Goal: Transaction & Acquisition: Purchase product/service

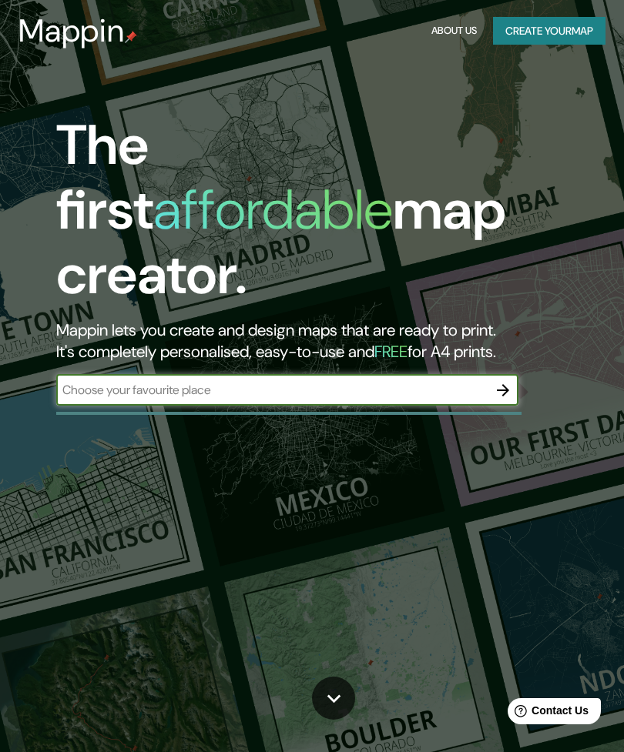
click at [452, 381] on input "text" at bounding box center [271, 390] width 431 height 18
click at [579, 33] on button "Create your map" at bounding box center [549, 31] width 112 height 28
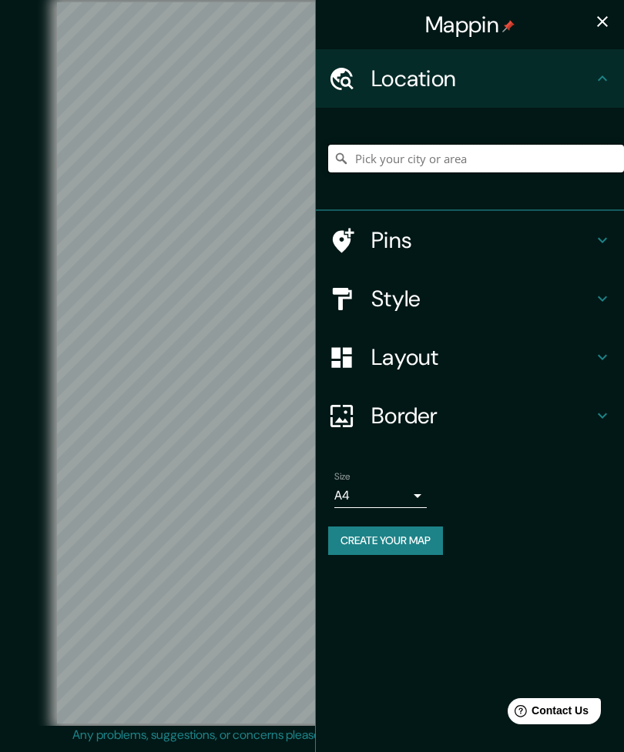
click at [480, 161] on input "Pick your city or area" at bounding box center [476, 159] width 296 height 28
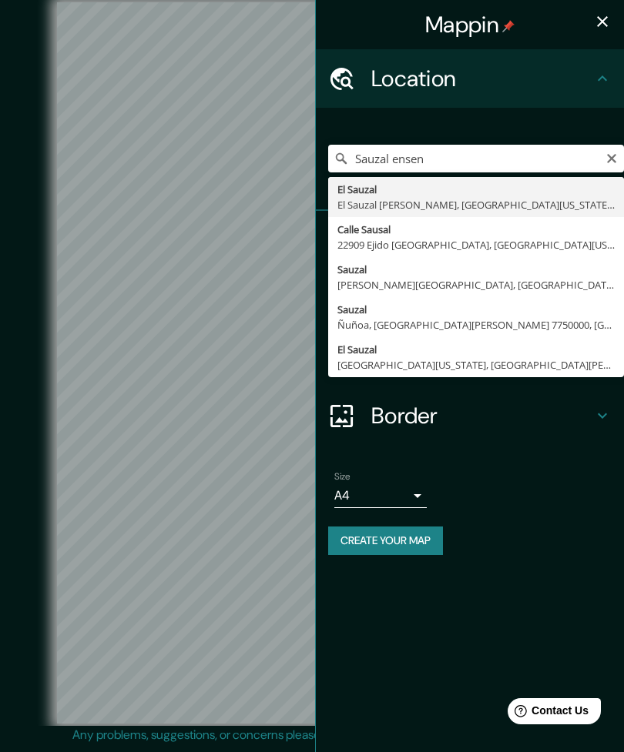
type input "El Sauzal, El Sauzal [PERSON_NAME], [GEOGRAPHIC_DATA][US_STATE], [GEOGRAPHIC_DA…"
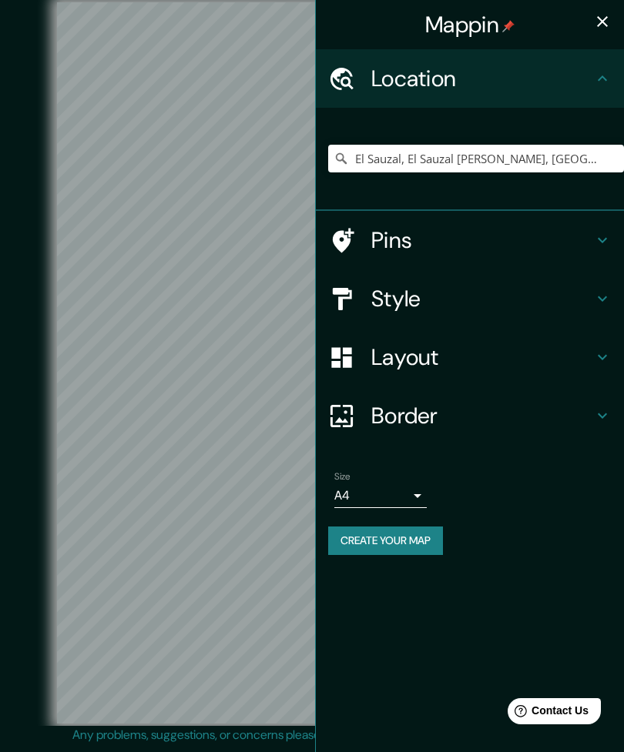
click at [601, 25] on icon "button" at bounding box center [602, 21] width 18 height 18
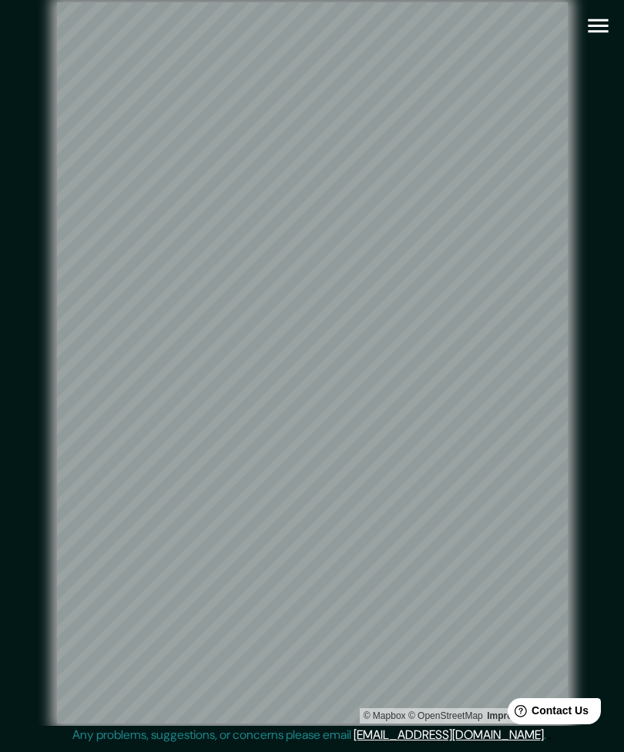
click at [596, 34] on icon "button" at bounding box center [597, 25] width 27 height 27
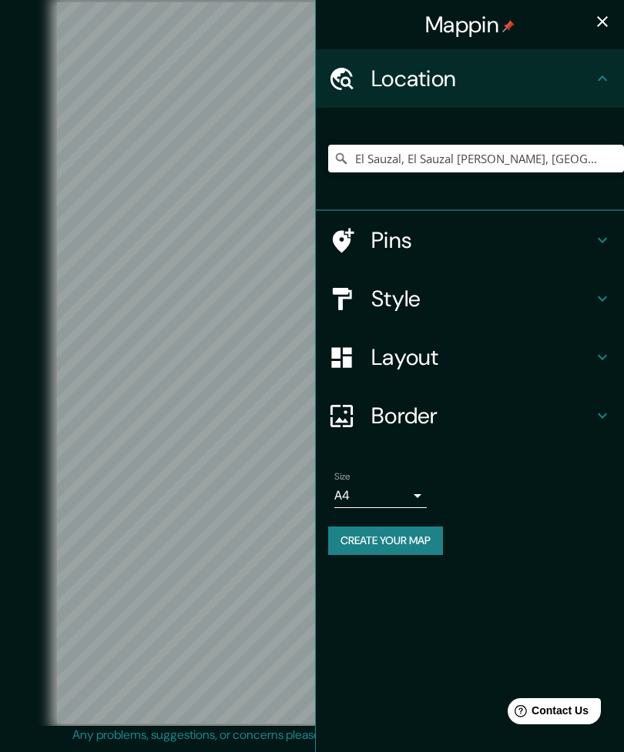
click at [554, 353] on h4 "Layout" at bounding box center [482, 357] width 222 height 28
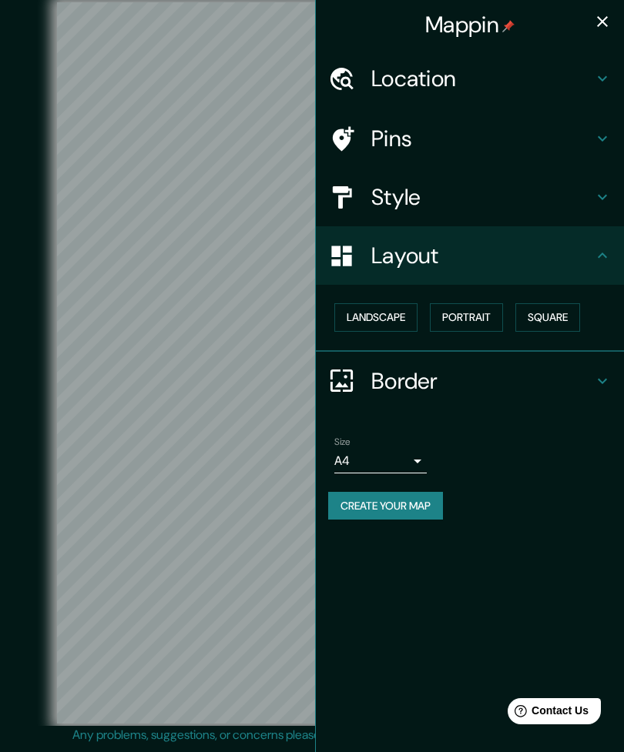
click at [553, 372] on h4 "Border" at bounding box center [482, 381] width 222 height 28
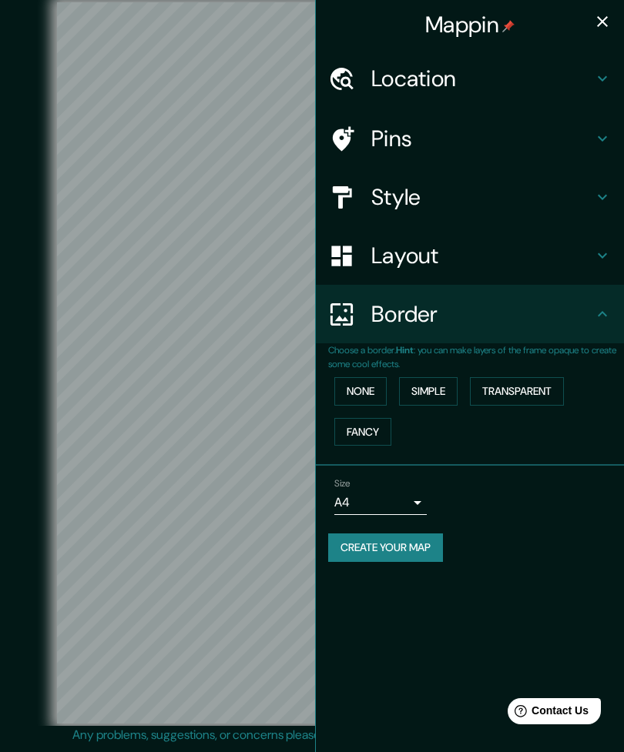
click at [563, 326] on div "Border" at bounding box center [470, 314] width 308 height 59
click at [599, 133] on icon at bounding box center [602, 138] width 18 height 18
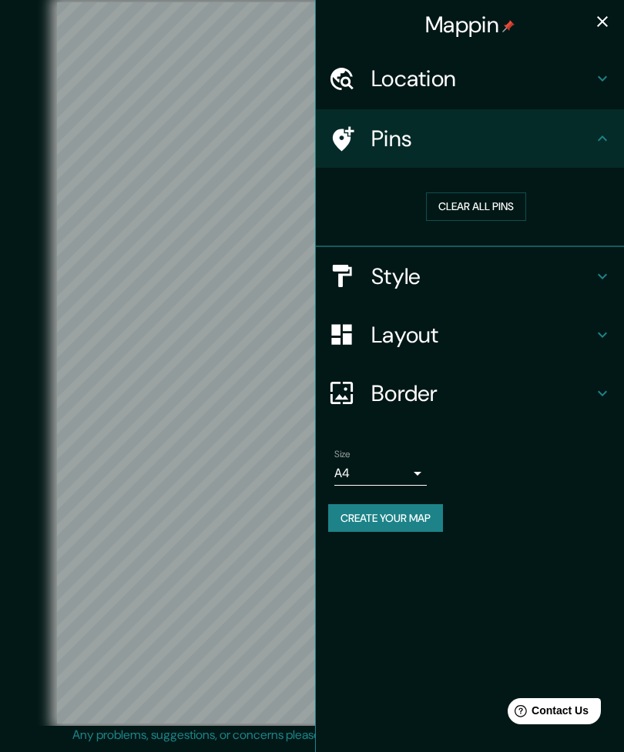
click at [583, 145] on h4 "Pins" at bounding box center [482, 139] width 222 height 28
click at [582, 77] on h4 "Location" at bounding box center [482, 79] width 222 height 28
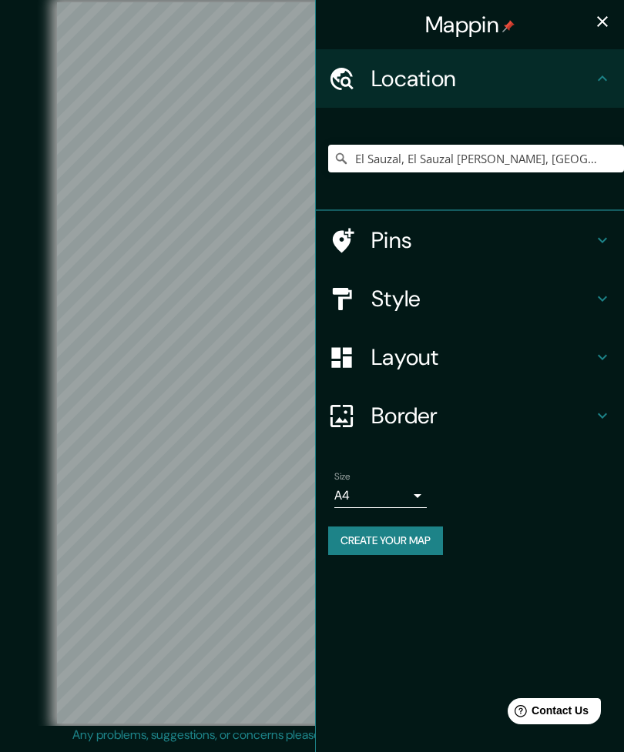
click at [411, 480] on body "Mappin Location [GEOGRAPHIC_DATA], [GEOGRAPHIC_DATA][PERSON_NAME], [GEOGRAPHIC_…" at bounding box center [312, 376] width 624 height 752
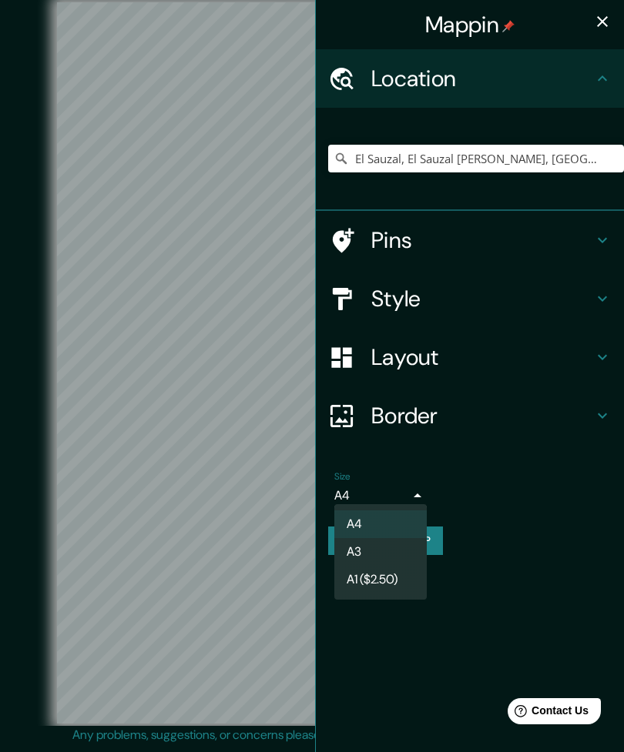
click at [241, 305] on div at bounding box center [312, 376] width 624 height 752
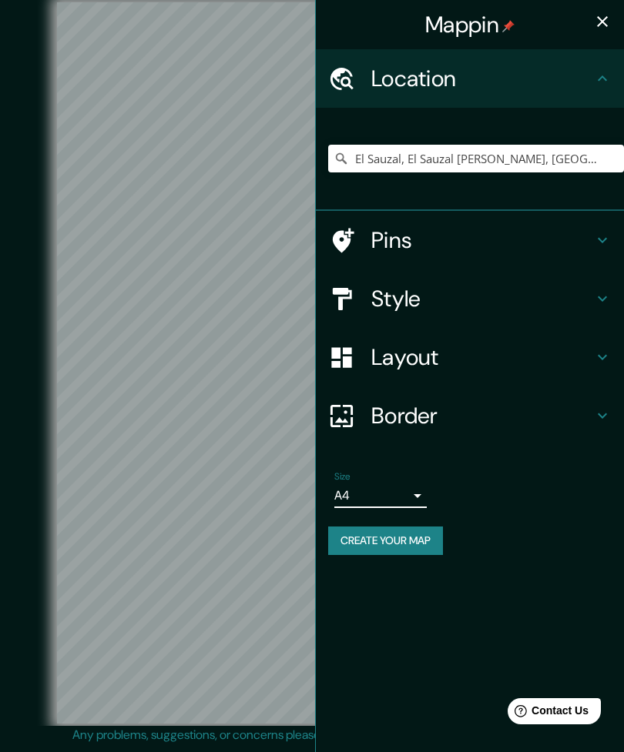
click at [600, 24] on icon "button" at bounding box center [602, 21] width 11 height 11
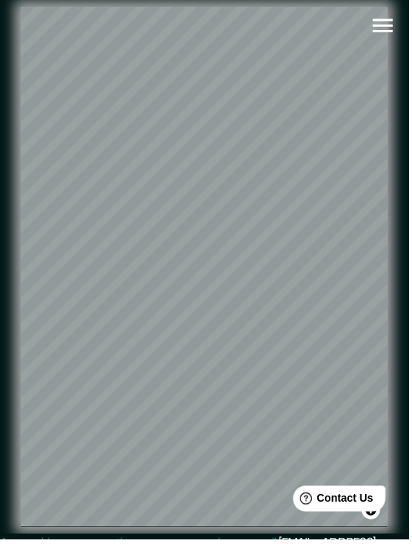
click at [379, 22] on icon "button" at bounding box center [386, 25] width 27 height 27
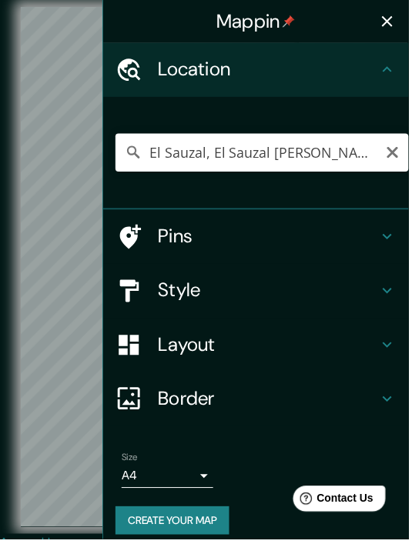
click at [403, 152] on icon "Clear" at bounding box center [395, 153] width 15 height 15
click at [317, 149] on input "Pick your city or area" at bounding box center [264, 154] width 296 height 38
paste input "31.86161° N, 116.65370° O"
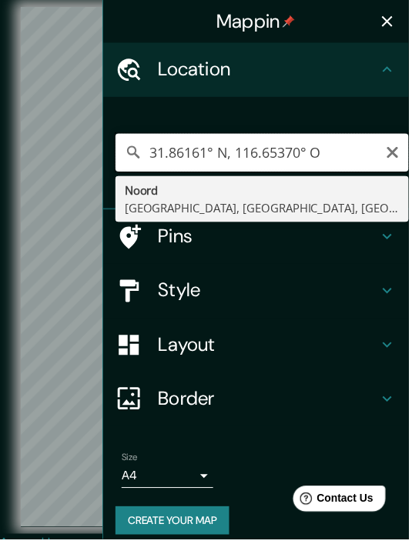
click at [347, 149] on input "31.86161° N, 116.65370° O" at bounding box center [264, 154] width 296 height 38
type input "[GEOGRAPHIC_DATA], [GEOGRAPHIC_DATA], [GEOGRAPHIC_DATA], [GEOGRAPHIC_DATA]"
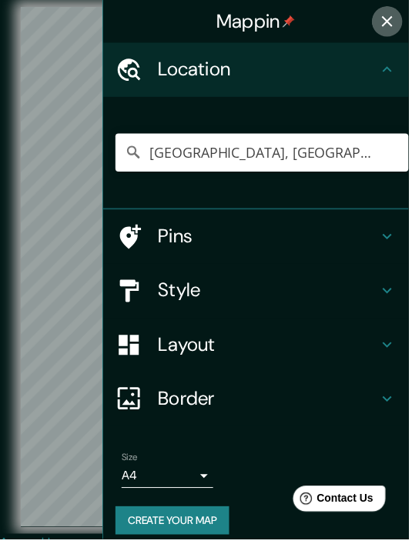
click at [389, 27] on icon "button" at bounding box center [390, 21] width 18 height 18
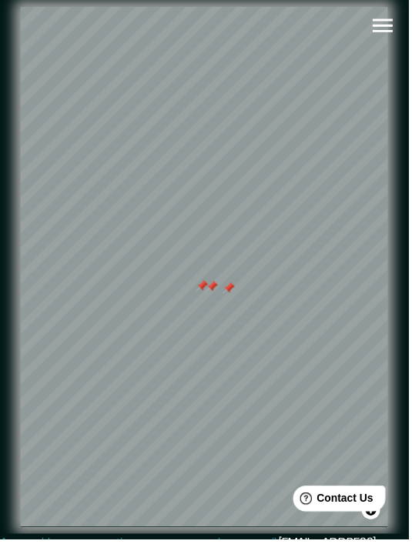
click at [219, 296] on div at bounding box center [214, 289] width 12 height 12
click at [233, 297] on div at bounding box center [231, 291] width 12 height 12
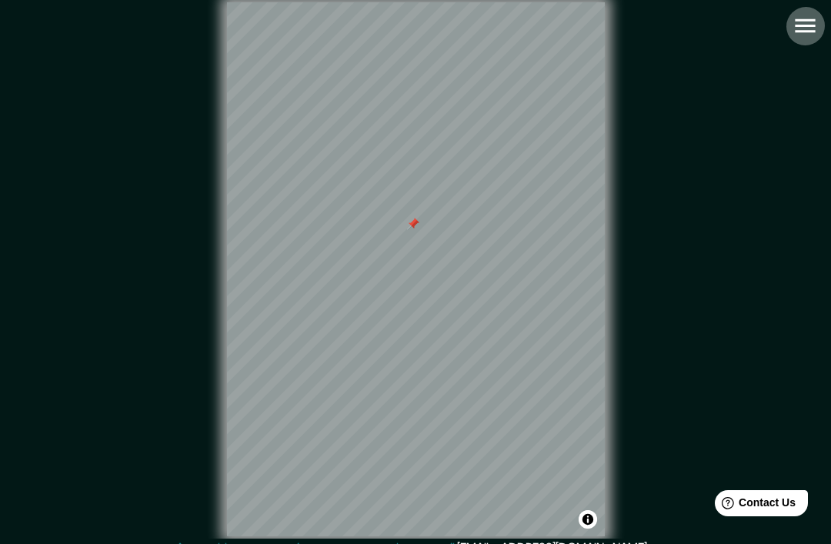
click at [623, 23] on icon "button" at bounding box center [805, 25] width 27 height 27
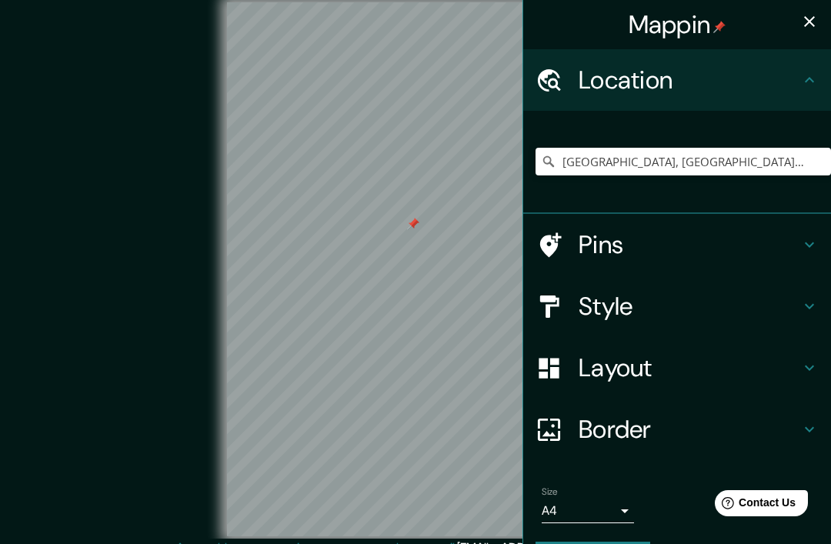
click at [623, 312] on h4 "Style" at bounding box center [690, 306] width 222 height 31
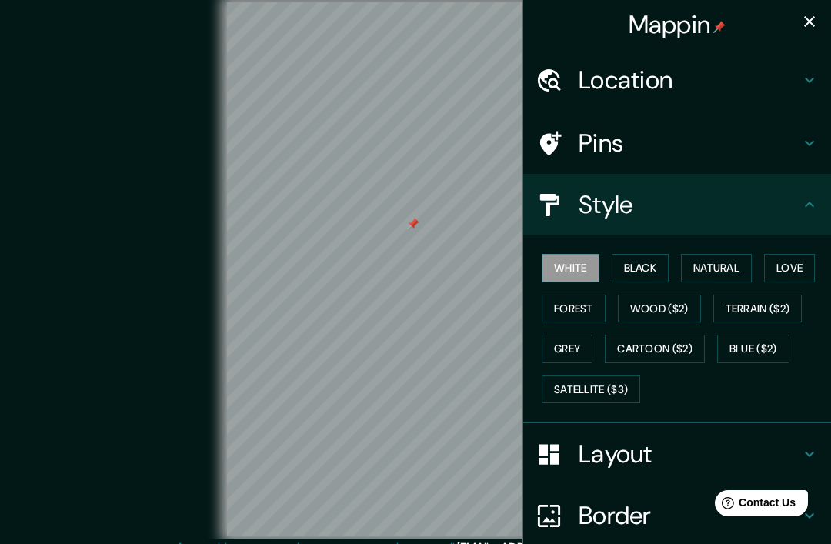
click at [623, 254] on button "Natural" at bounding box center [716, 268] width 71 height 28
click at [623, 256] on button "Love" at bounding box center [789, 268] width 51 height 28
click at [623, 304] on button "Terrain ($2)" at bounding box center [758, 309] width 89 height 28
click at [597, 259] on button "White" at bounding box center [571, 268] width 58 height 28
click at [623, 260] on button "Black" at bounding box center [641, 268] width 58 height 28
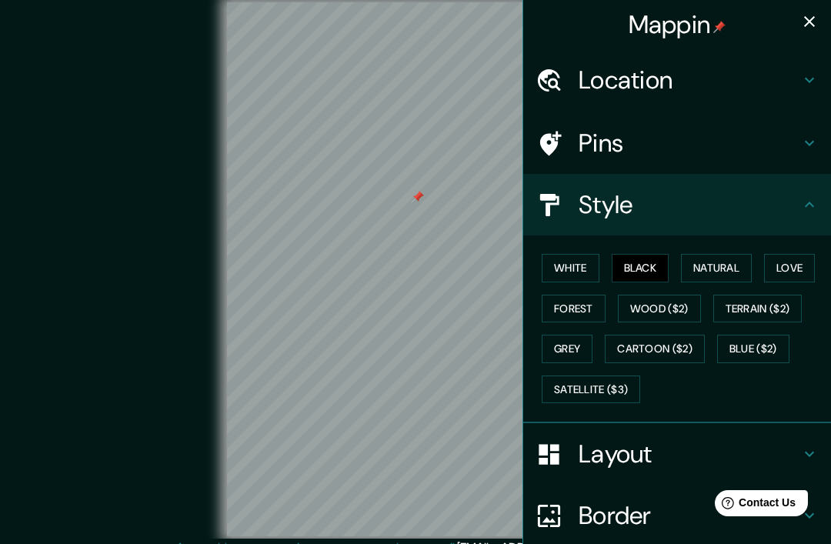
click at [623, 261] on button "Natural" at bounding box center [716, 268] width 71 height 28
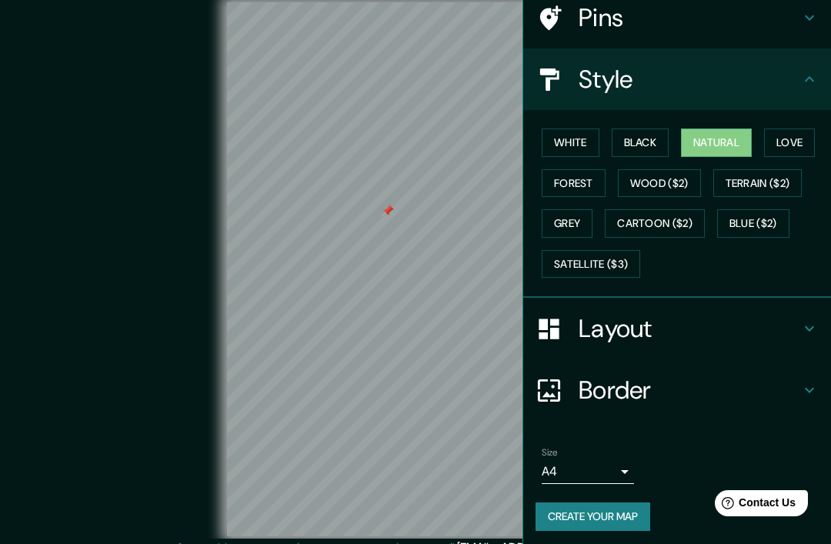
scroll to position [62, 0]
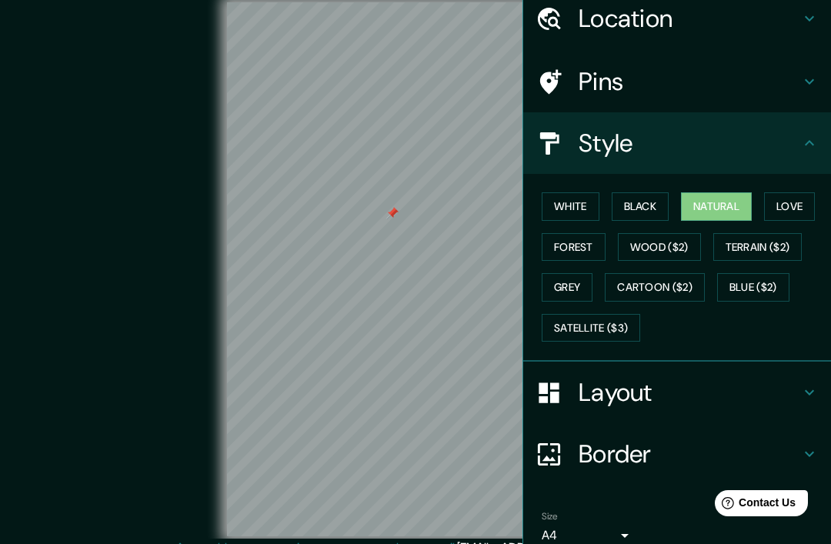
click at [577, 200] on button "White" at bounding box center [571, 206] width 58 height 28
click at [623, 203] on button "Black" at bounding box center [641, 206] width 58 height 28
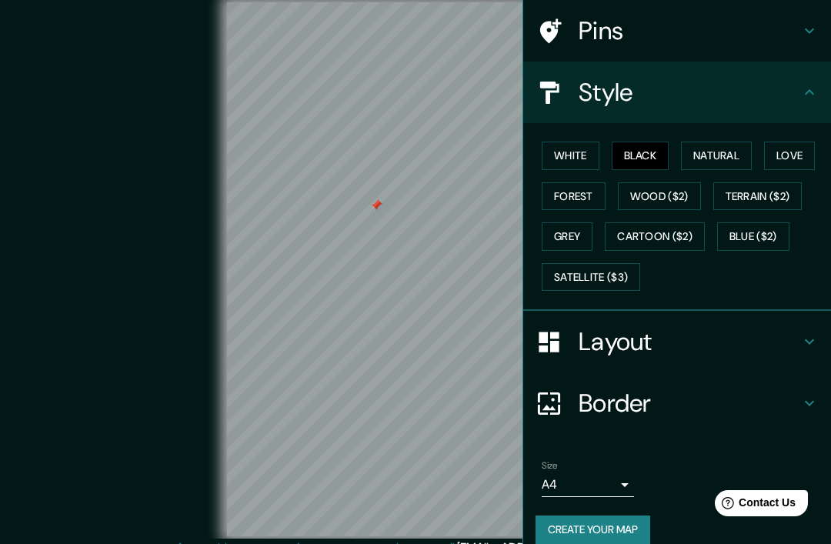
click at [623, 328] on h4 "Layout" at bounding box center [690, 341] width 222 height 31
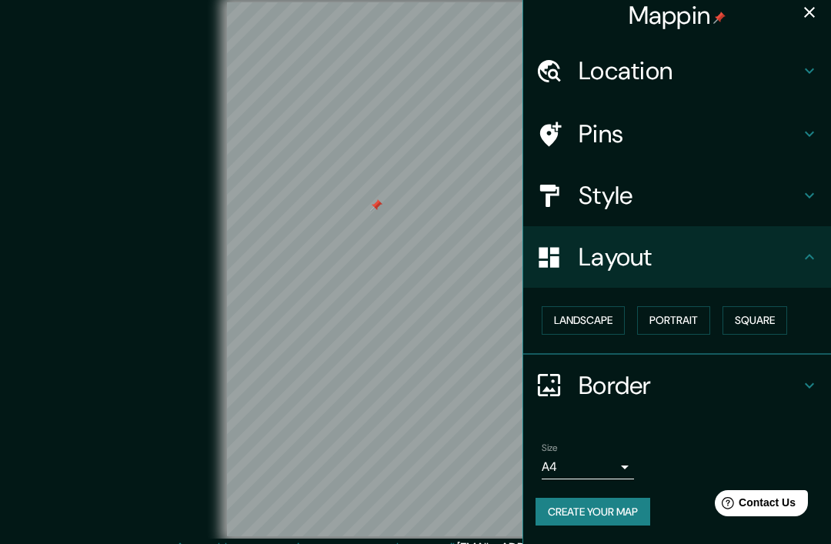
scroll to position [5, 0]
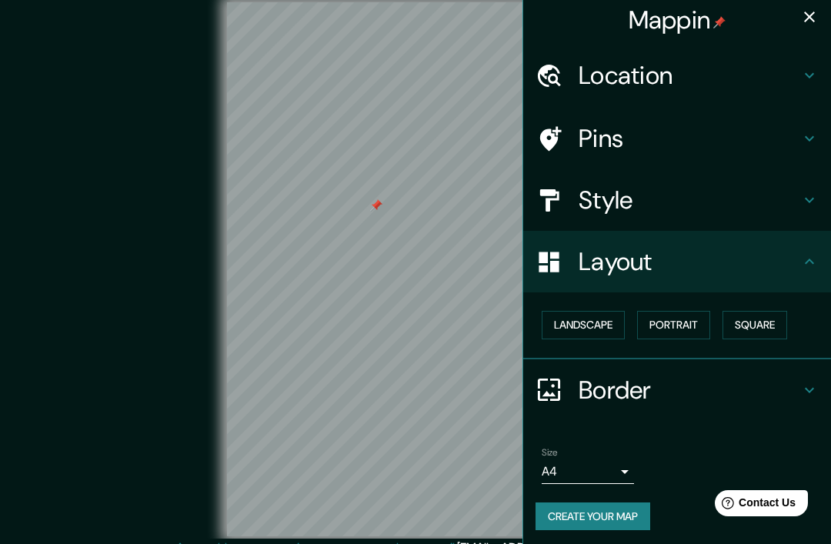
click at [610, 319] on button "Landscape" at bounding box center [583, 325] width 83 height 28
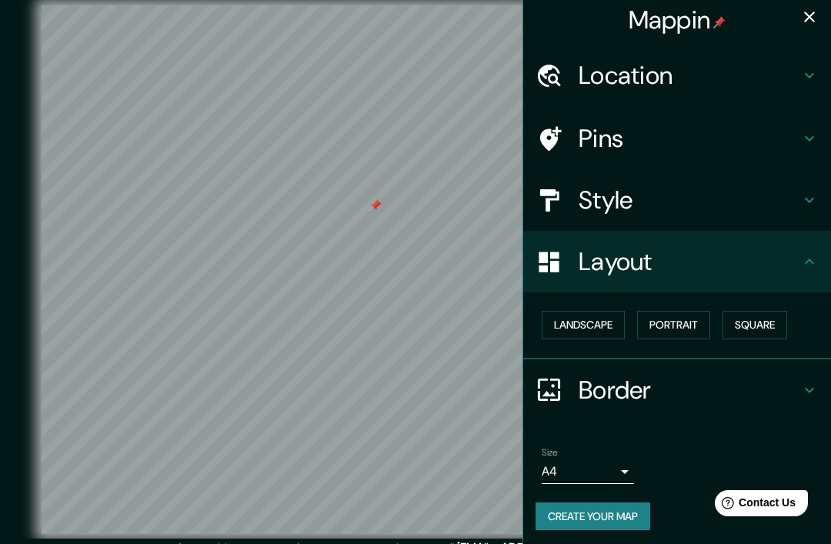
click at [623, 316] on button "Portrait" at bounding box center [673, 325] width 73 height 28
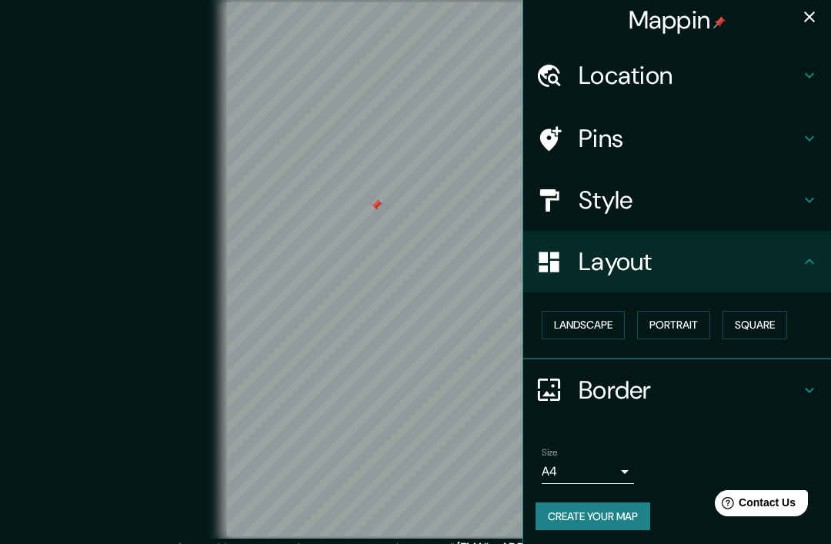
click at [623, 321] on button "Square" at bounding box center [755, 325] width 65 height 28
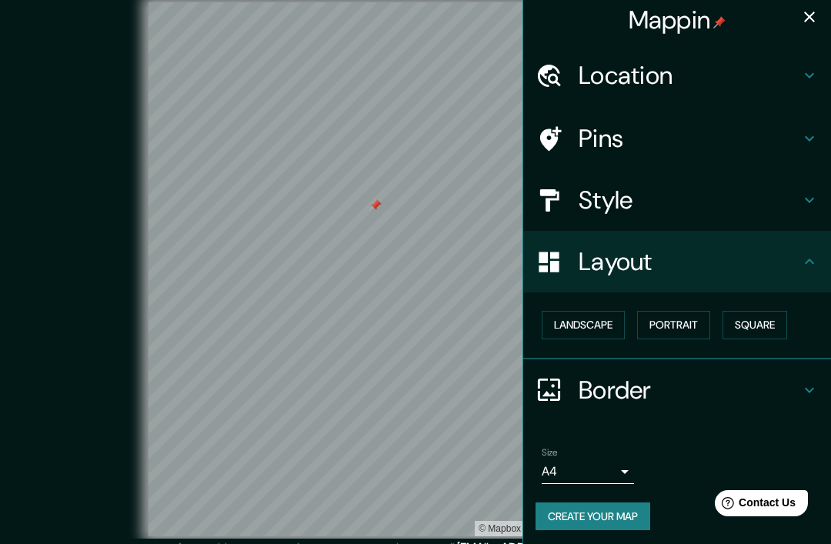
click at [612, 325] on button "Landscape" at bounding box center [583, 325] width 83 height 28
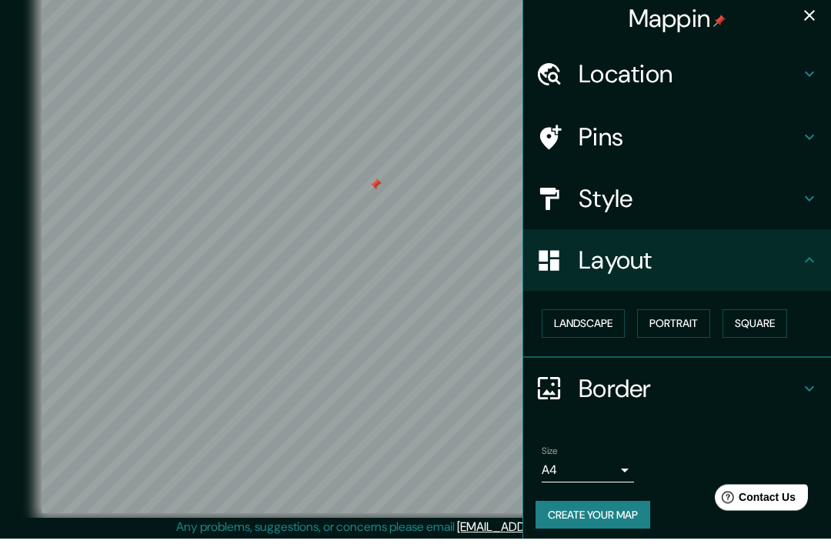
scroll to position [15, 0]
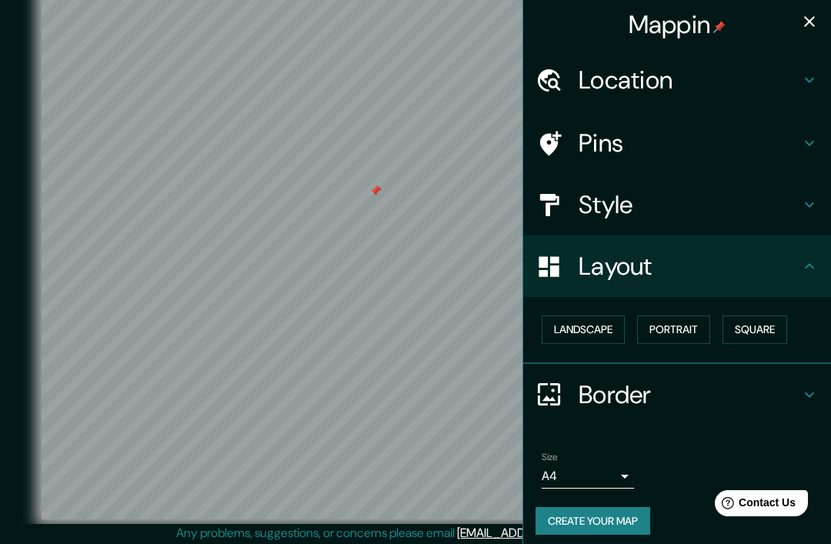
click at [623, 142] on h4 "Pins" at bounding box center [690, 143] width 222 height 31
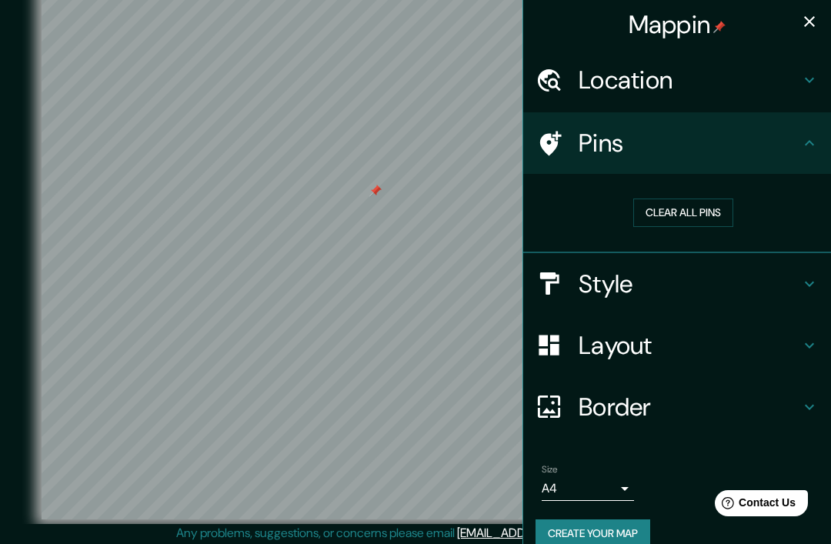
click at [623, 82] on h4 "Location" at bounding box center [690, 80] width 222 height 31
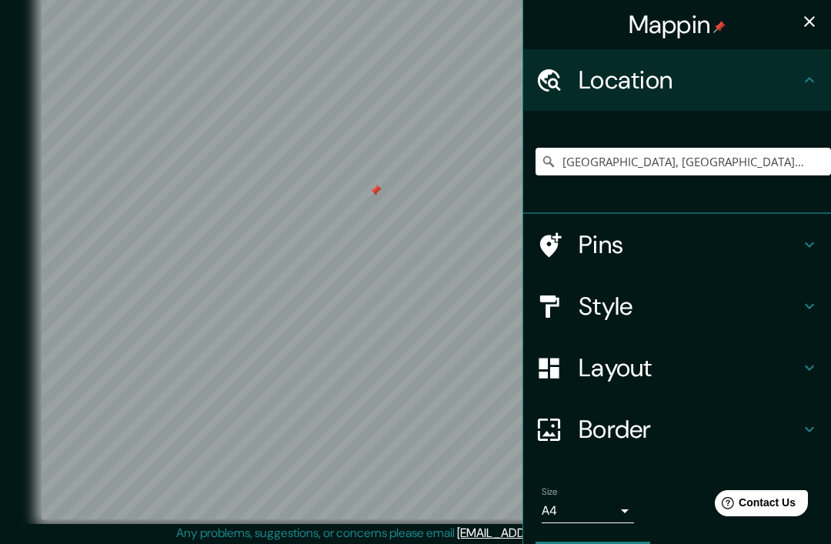
click at [623, 433] on h4 "Border" at bounding box center [690, 429] width 222 height 31
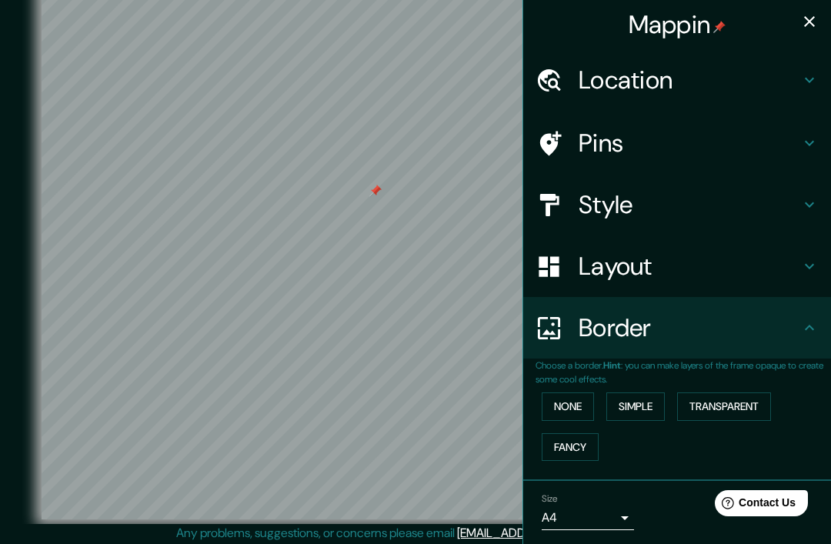
click at [623, 413] on button "Transparent" at bounding box center [724, 407] width 94 height 28
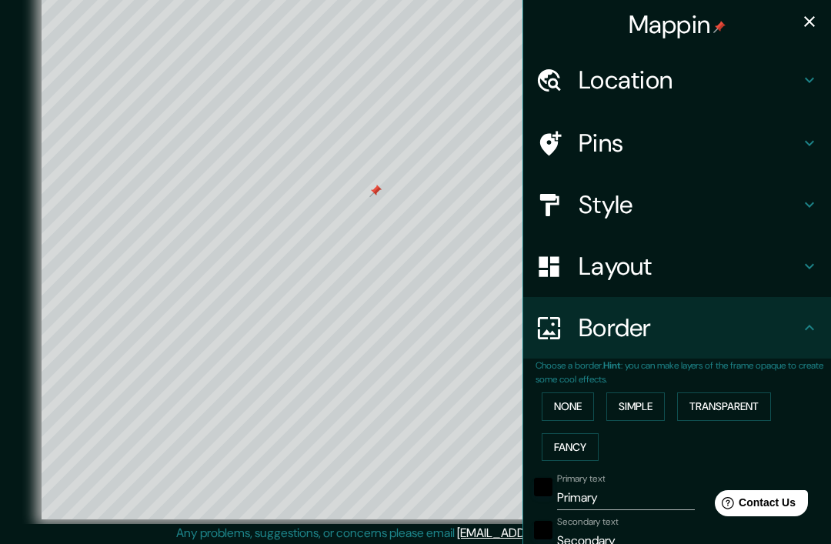
click at [623, 401] on button "Transparent" at bounding box center [724, 407] width 94 height 28
type input "467"
type input "78"
click at [623, 393] on button "Simple" at bounding box center [636, 407] width 59 height 28
click at [573, 393] on button "None" at bounding box center [568, 407] width 52 height 28
